Goal: Browse casually

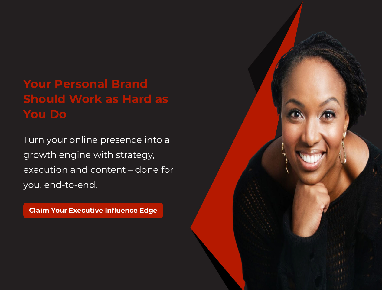
click at [191, 145] on div "Your Personal Brand Should Work as Hard as You Do Turn your online presence int…" at bounding box center [105, 150] width 172 height 163
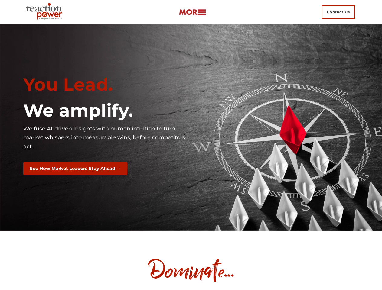
click at [191, 145] on div "You Lead. We amplify. We fuse AI-driven insights with human intuition to turn m…" at bounding box center [105, 128] width 172 height 116
